Goal: Task Accomplishment & Management: Use online tool/utility

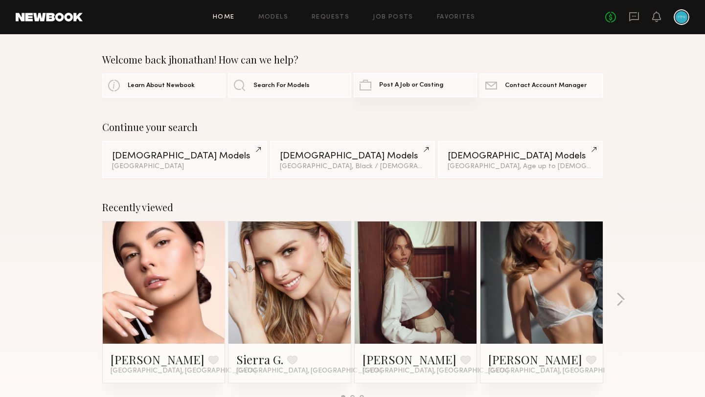
click at [385, 84] on span "Post A Job or Casting" at bounding box center [411, 85] width 64 height 6
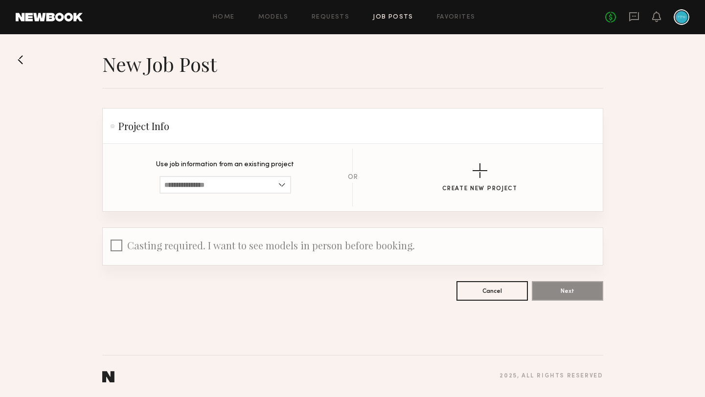
click at [226, 20] on div "Home Models Requests Job Posts Favorites Sign Out No fees up to $5,000" at bounding box center [386, 17] width 607 height 16
click at [635, 17] on icon at bounding box center [634, 16] width 11 height 11
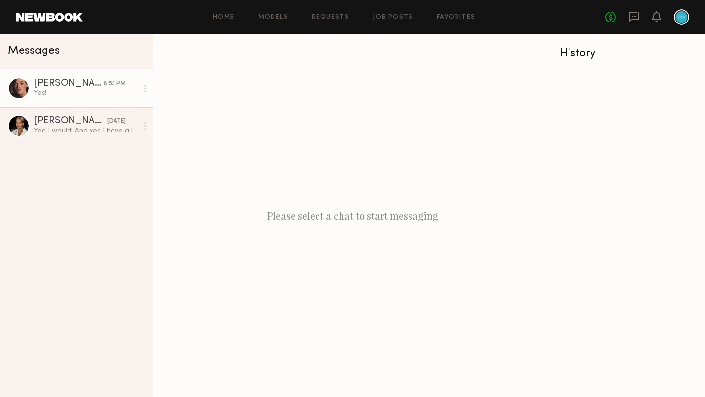
click at [76, 100] on link "Jazlyn S. 8:53 PM Yes!" at bounding box center [76, 88] width 153 height 38
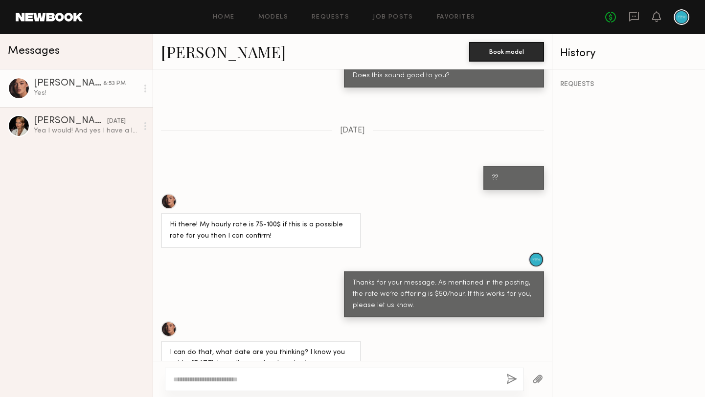
scroll to position [817, 0]
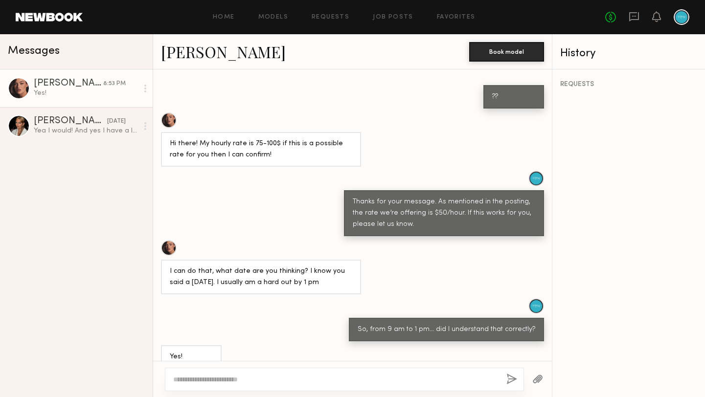
click at [195, 55] on link "[PERSON_NAME]" at bounding box center [223, 51] width 125 height 21
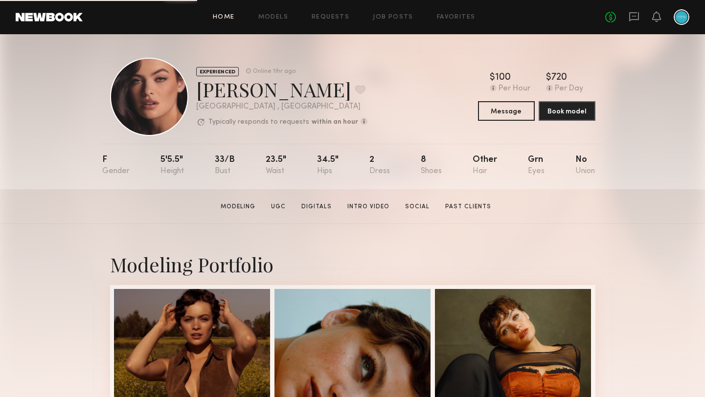
click at [227, 17] on link "Home" at bounding box center [224, 17] width 22 height 6
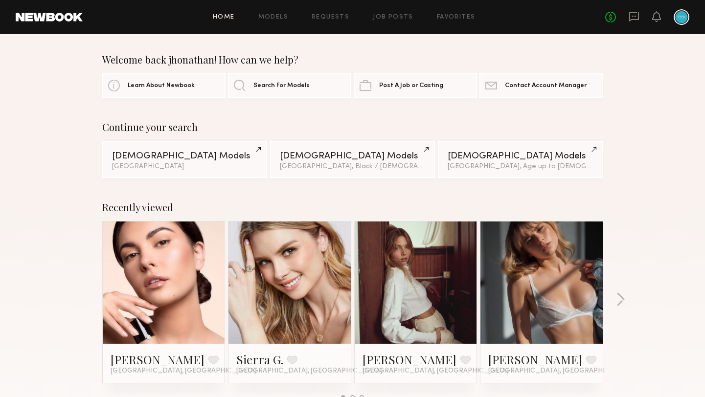
click at [674, 17] on div at bounding box center [682, 17] width 16 height 16
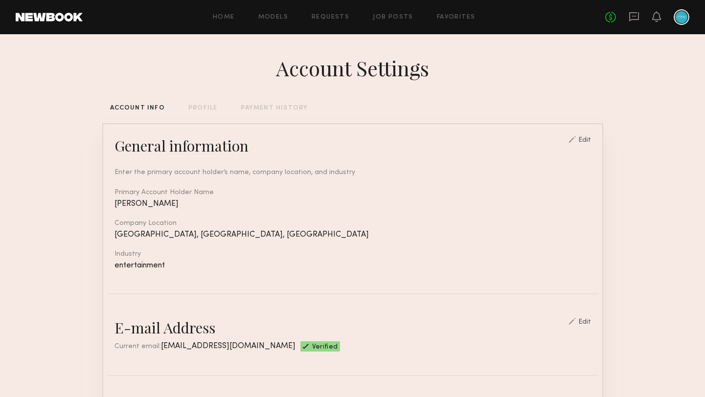
click at [649, 22] on div "No fees up to $5,000" at bounding box center [647, 17] width 84 height 16
click at [659, 18] on icon at bounding box center [657, 16] width 8 height 7
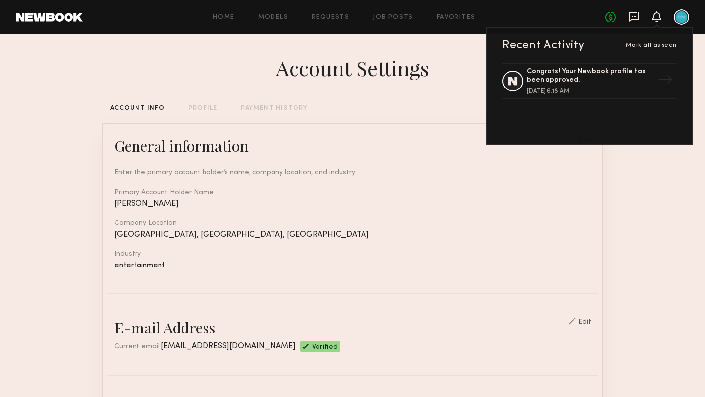
click at [633, 16] on icon at bounding box center [634, 16] width 4 height 1
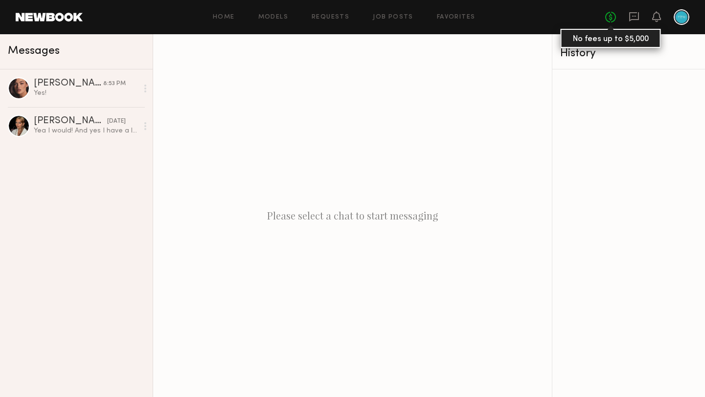
click at [611, 16] on link "No fees up to $5,000" at bounding box center [610, 17] width 11 height 11
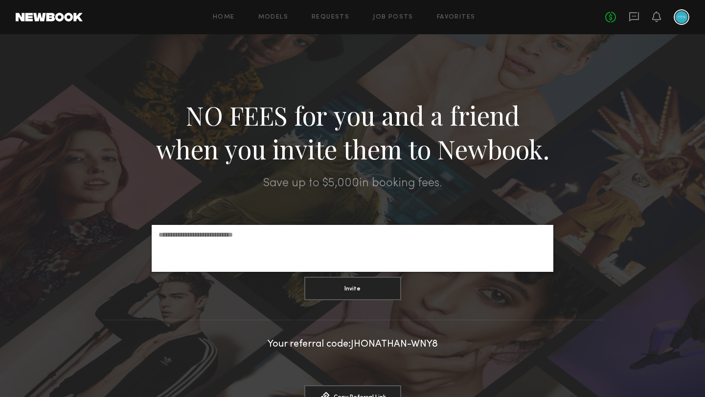
click at [684, 17] on div at bounding box center [682, 17] width 16 height 16
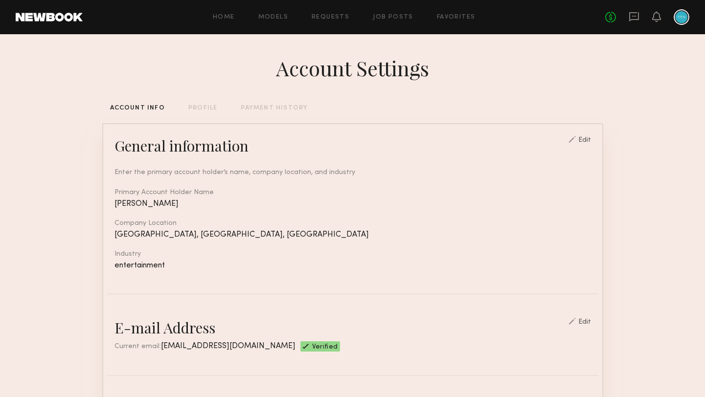
click at [680, 28] on header "Home Models Requests Job Posts Favorites Sign Out No fees up to $5,000" at bounding box center [352, 17] width 705 height 34
click at [679, 22] on div at bounding box center [682, 17] width 16 height 16
click at [229, 22] on div "Home Models Requests Job Posts Favorites Sign Out No fees up to $5,000" at bounding box center [386, 17] width 607 height 16
click at [391, 20] on div "Home Models Requests Job Posts Favorites Sign Out No fees up to $5,000" at bounding box center [386, 17] width 607 height 16
click at [392, 18] on link "Job Posts" at bounding box center [393, 17] width 41 height 6
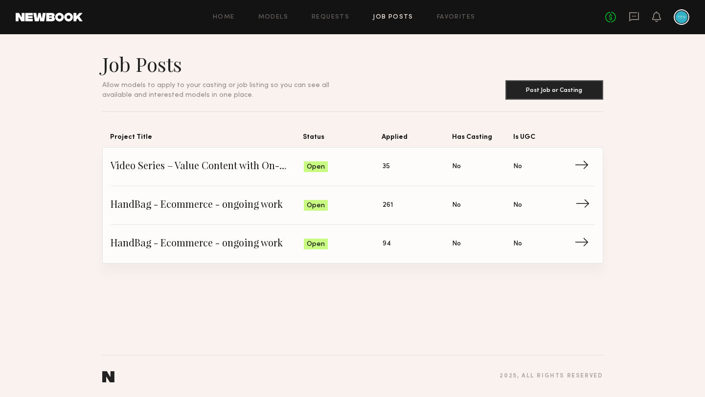
click at [585, 211] on span "→" at bounding box center [585, 205] width 20 height 15
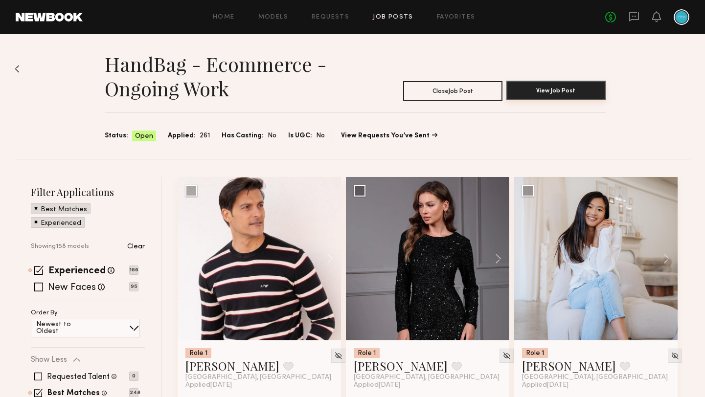
click at [549, 87] on button "View Job Post" at bounding box center [555, 91] width 99 height 20
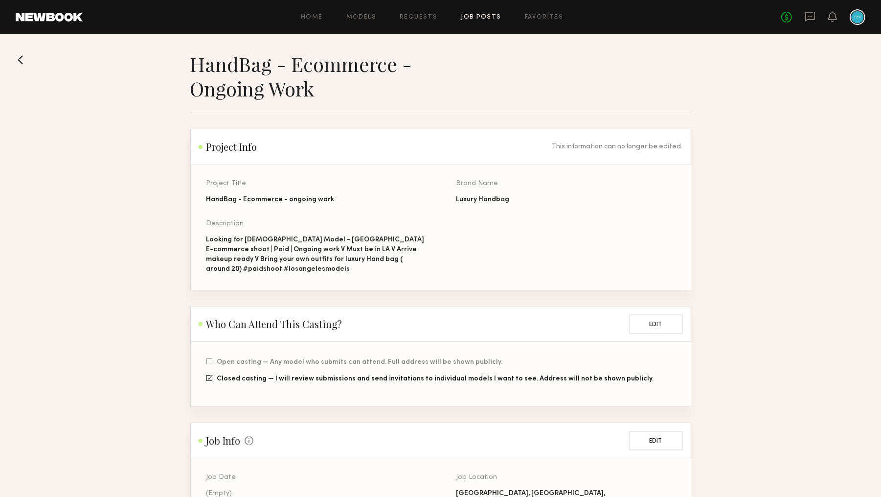
scroll to position [11, 0]
